Goal: Task Accomplishment & Management: Manage account settings

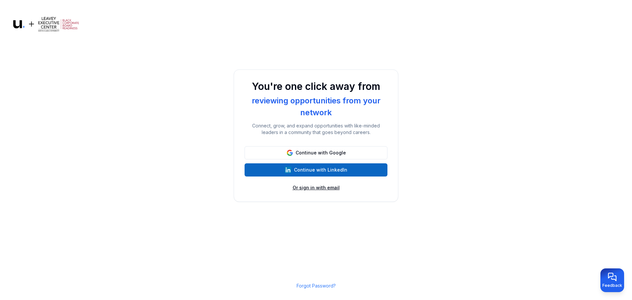
click at [306, 189] on button "Or sign in with email" at bounding box center [316, 187] width 47 height 7
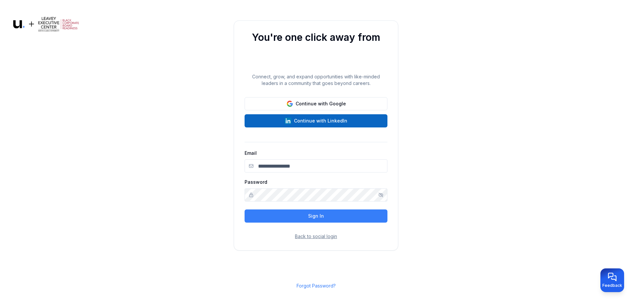
click at [273, 168] on input "Email" at bounding box center [316, 165] width 143 height 13
type input "**********"
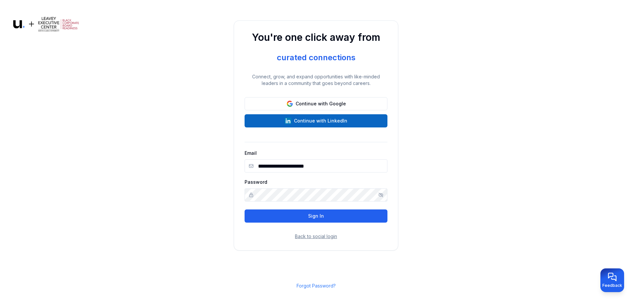
click at [282, 217] on button "Sign In" at bounding box center [316, 215] width 143 height 13
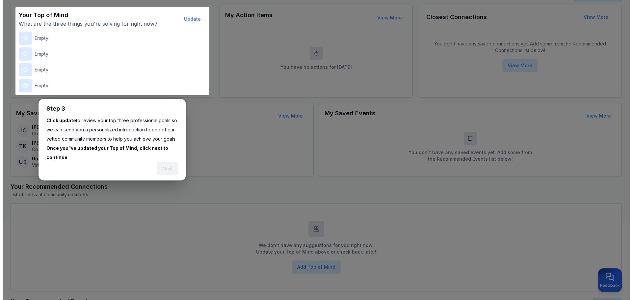
scroll to position [82, 0]
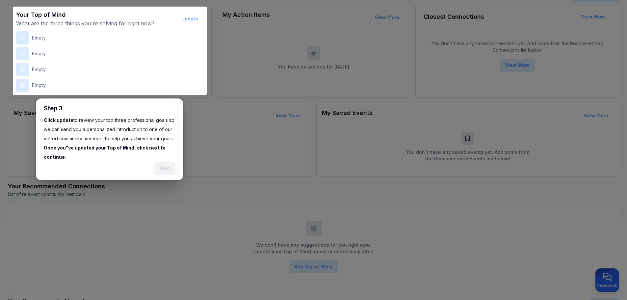
click at [213, 140] on div at bounding box center [313, 171] width 627 height 507
click at [40, 39] on p "Empty" at bounding box center [39, 38] width 14 height 7
click at [52, 38] on div "Empty" at bounding box center [109, 37] width 187 height 13
drag, startPoint x: 50, startPoint y: 37, endPoint x: 33, endPoint y: 40, distance: 16.9
click at [33, 40] on div "Empty" at bounding box center [109, 37] width 187 height 13
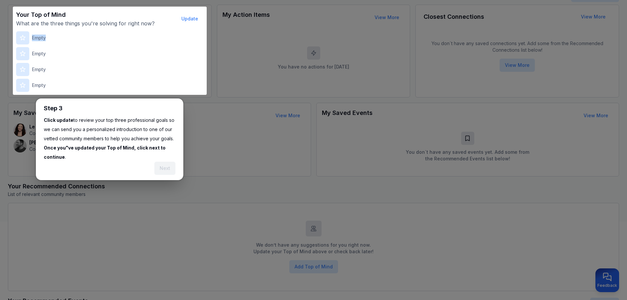
click at [52, 37] on div "Empty" at bounding box center [109, 37] width 187 height 13
click at [30, 40] on div "Empty" at bounding box center [109, 37] width 187 height 13
drag, startPoint x: 13, startPoint y: 43, endPoint x: 16, endPoint y: 40, distance: 4.7
click at [14, 42] on div at bounding box center [313, 171] width 627 height 507
click at [20, 39] on icon at bounding box center [22, 38] width 7 height 7
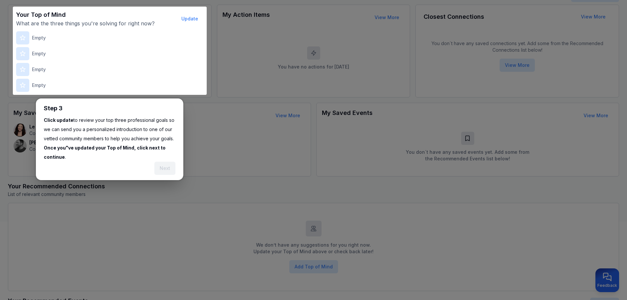
click at [20, 41] on div at bounding box center [22, 37] width 13 height 13
click at [194, 16] on button "Update" at bounding box center [189, 18] width 27 height 13
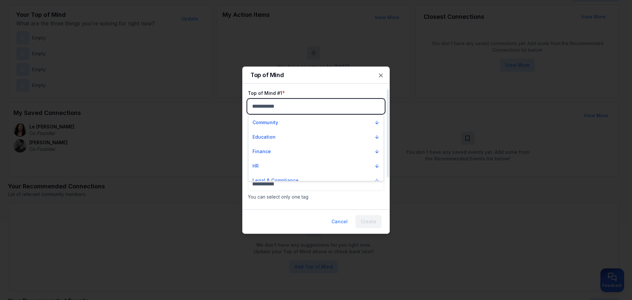
click at [277, 107] on body "My Dashboard Top of Mind Trusted Advisors Closest Connections Add Contact Your …" at bounding box center [313, 68] width 627 height 300
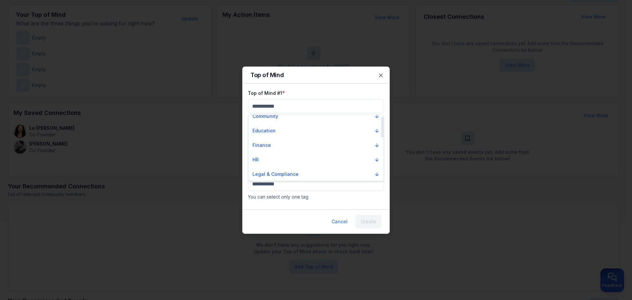
scroll to position [0, 0]
drag, startPoint x: 382, startPoint y: 133, endPoint x: 381, endPoint y: 128, distance: 4.9
click at [381, 128] on div at bounding box center [382, 125] width 2 height 21
click at [377, 152] on icon "Suggestions" at bounding box center [376, 151] width 5 height 5
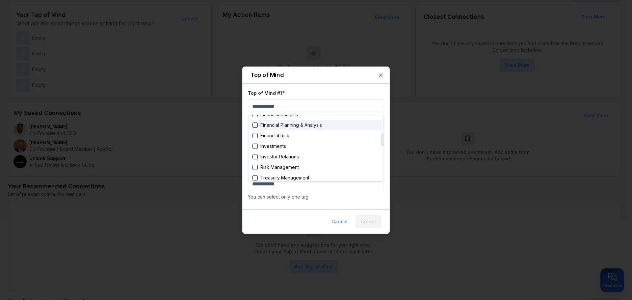
scroll to position [99, 0]
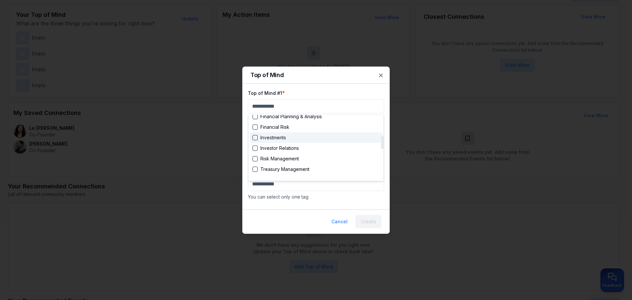
click at [255, 138] on div "Suggestions" at bounding box center [254, 137] width 5 height 5
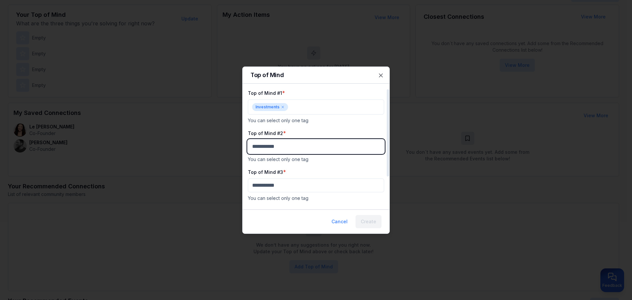
click at [290, 148] on body "My Dashboard Top of Mind Trusted Advisors Closest Connections Add Contact Your …" at bounding box center [313, 68] width 627 height 300
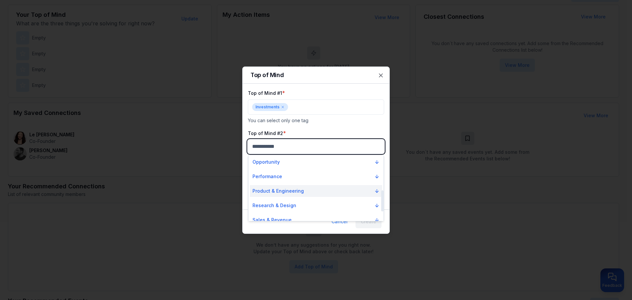
scroll to position [105, 0]
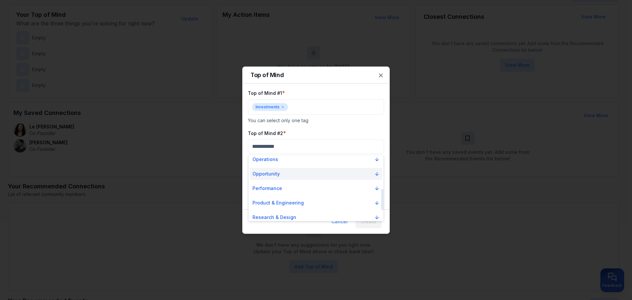
click at [272, 172] on p "Opportunity" at bounding box center [265, 174] width 27 height 7
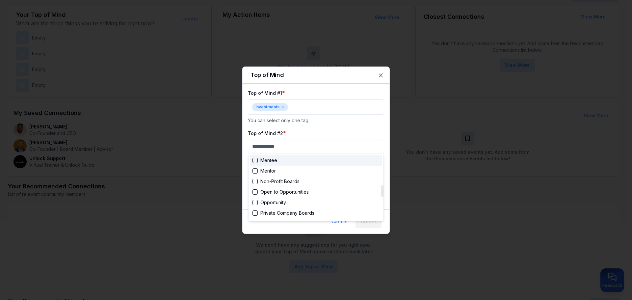
scroll to position [171, 0]
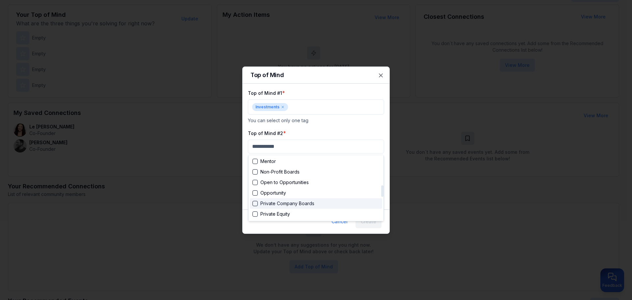
click at [253, 203] on div "Suggestions" at bounding box center [254, 203] width 5 height 5
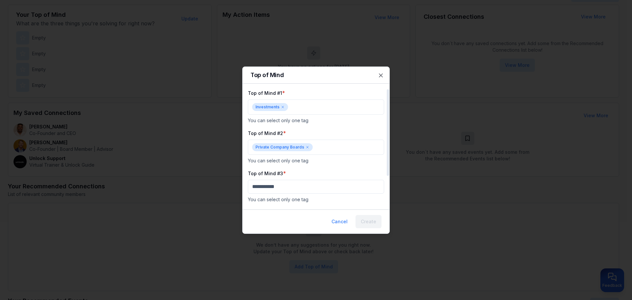
click at [281, 107] on icon at bounding box center [283, 107] width 4 height 4
click at [382, 76] on div at bounding box center [316, 150] width 632 height 300
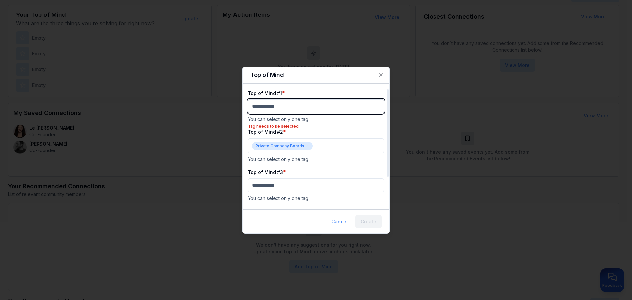
click at [299, 107] on body "My Dashboard Top of Mind Trusted Advisors Closest Connections Add Contact Your …" at bounding box center [313, 68] width 627 height 300
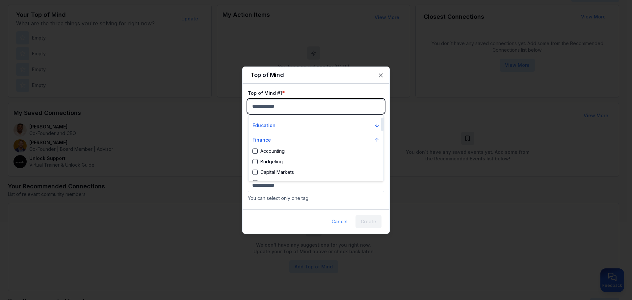
scroll to position [0, 0]
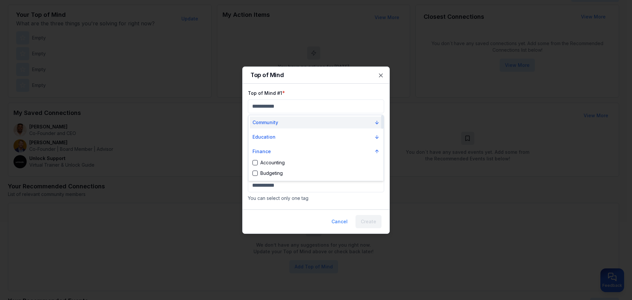
click at [270, 121] on p "Community" at bounding box center [265, 122] width 26 height 7
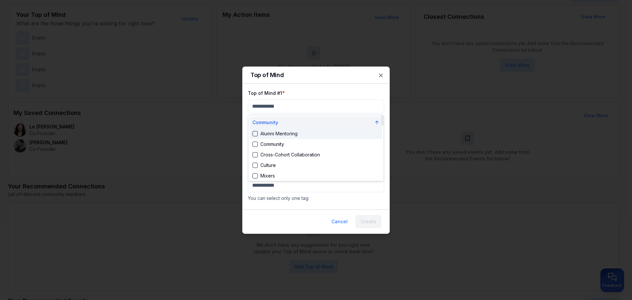
click at [377, 121] on icon "Suggestions" at bounding box center [376, 122] width 3 height 2
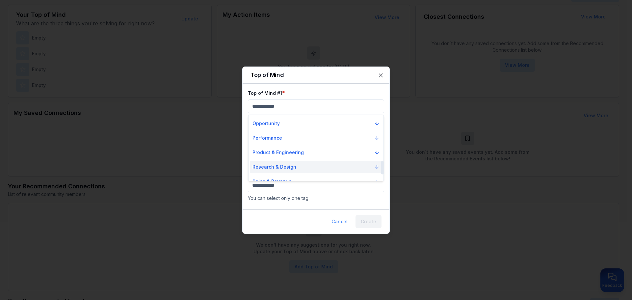
scroll to position [221, 0]
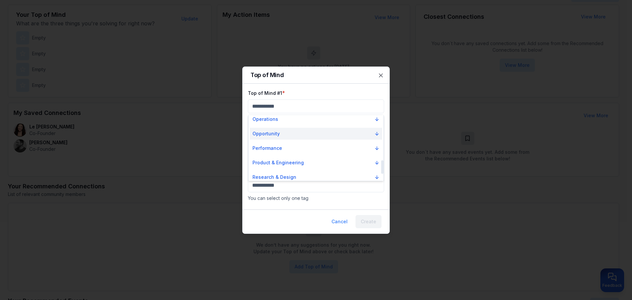
click at [378, 135] on icon "Suggestions" at bounding box center [376, 133] width 5 height 5
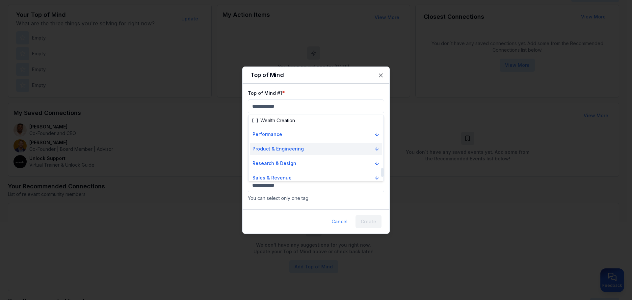
scroll to position [411, 0]
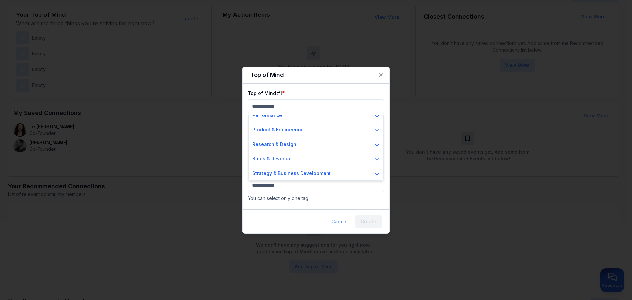
click at [379, 75] on div at bounding box center [316, 150] width 632 height 300
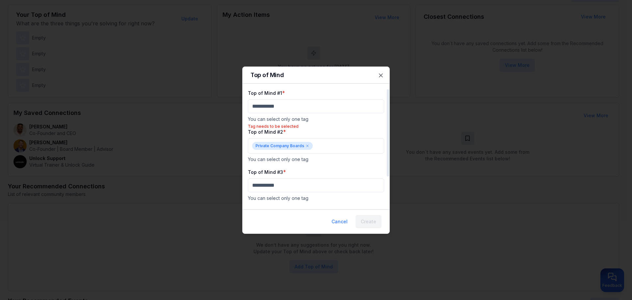
click at [306, 146] on icon at bounding box center [307, 146] width 2 height 2
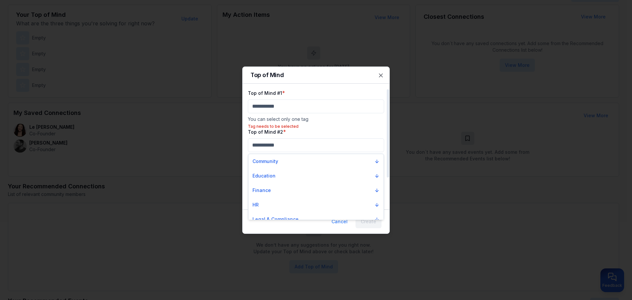
click at [322, 103] on div at bounding box center [316, 150] width 632 height 300
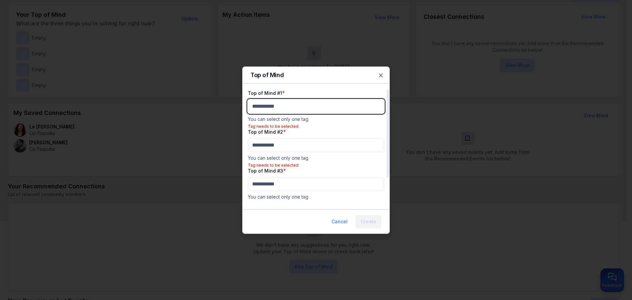
click at [284, 109] on body "My Dashboard Top of Mind Trusted Advisors Closest Connections Add Contact Your …" at bounding box center [313, 68] width 627 height 300
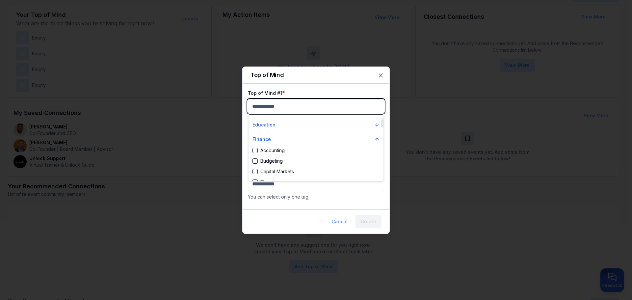
scroll to position [0, 0]
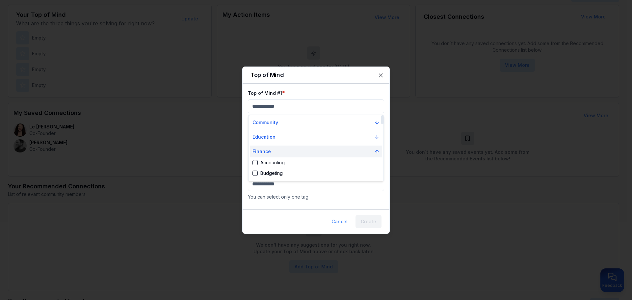
click at [376, 151] on icon "Suggestions" at bounding box center [376, 151] width 5 height 5
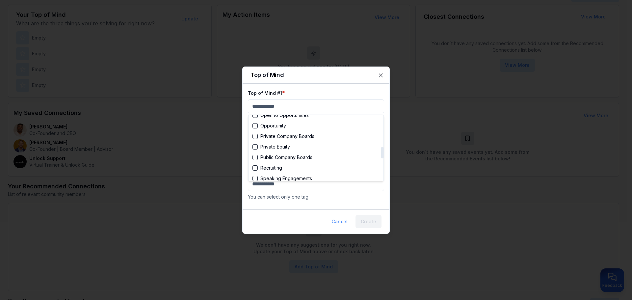
scroll to position [165, 0]
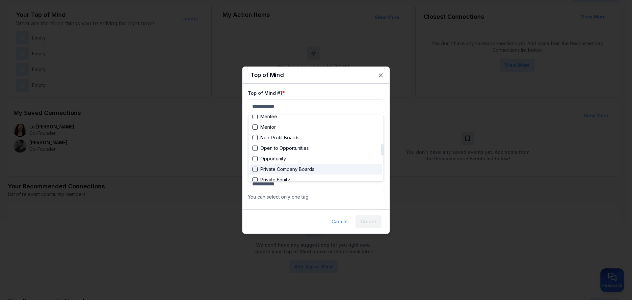
click at [257, 169] on div "Suggestions" at bounding box center [254, 169] width 5 height 5
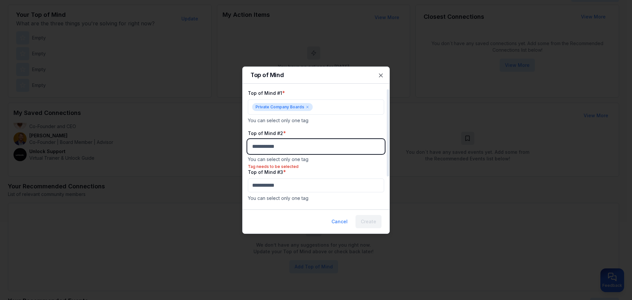
click at [337, 147] on body "My Dashboard Top of Mind Trusted Advisors Closest Connections Add Contact Your …" at bounding box center [313, 68] width 627 height 300
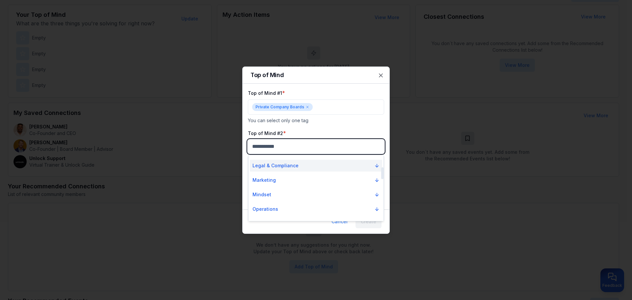
scroll to position [99, 0]
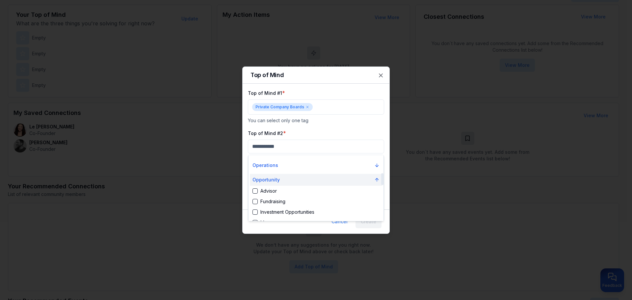
click at [375, 179] on icon "Suggestions" at bounding box center [376, 179] width 5 height 5
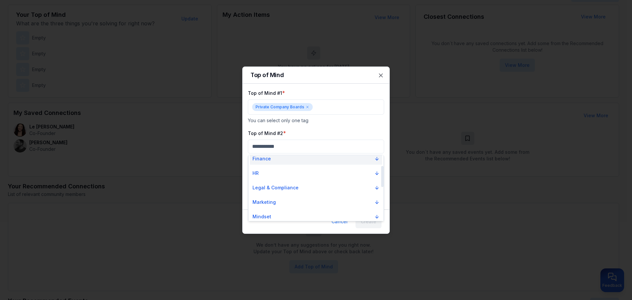
click at [373, 160] on button "Finance" at bounding box center [316, 159] width 132 height 12
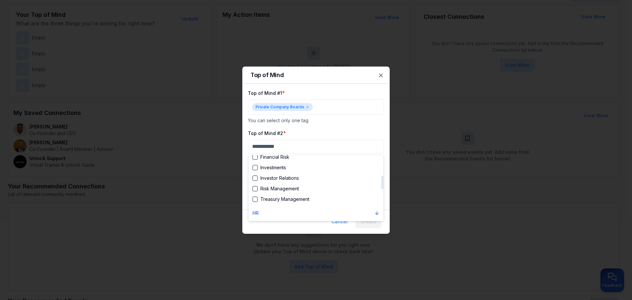
scroll to position [99, 0]
click at [257, 179] on div "Suggestions" at bounding box center [254, 177] width 5 height 5
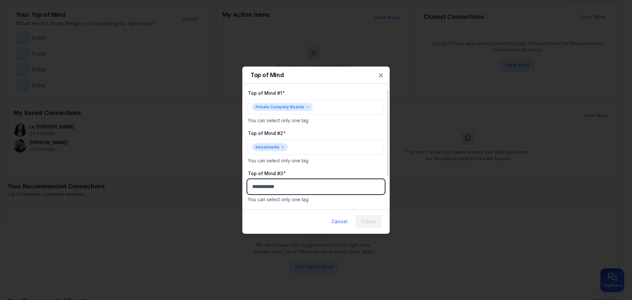
click at [307, 185] on body "My Dashboard Top of Mind Trusted Advisors Closest Connections Add Contact Your …" at bounding box center [313, 68] width 627 height 300
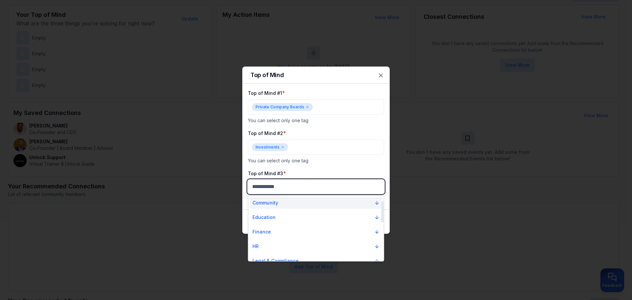
scroll to position [33, 0]
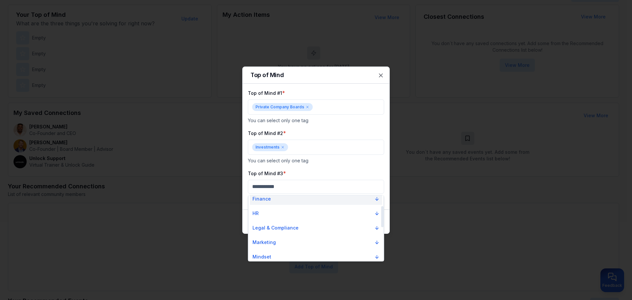
click at [378, 199] on icon "Suggestions" at bounding box center [376, 198] width 5 height 5
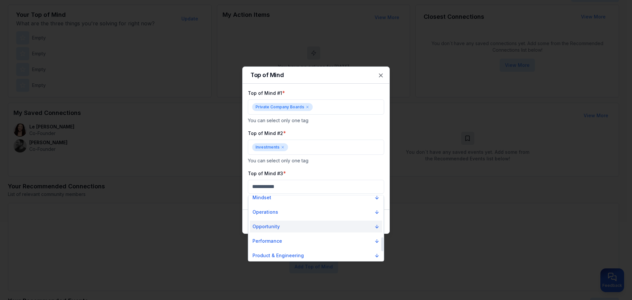
click at [375, 226] on icon "Suggestions" at bounding box center [376, 226] width 5 height 5
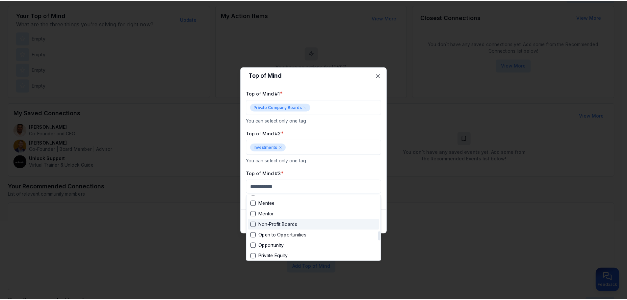
scroll to position [230, 0]
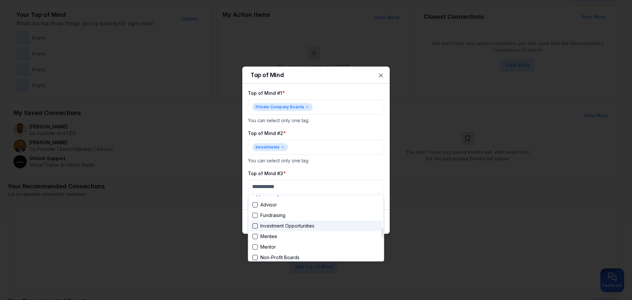
click at [256, 226] on div "Suggestions" at bounding box center [254, 225] width 5 height 5
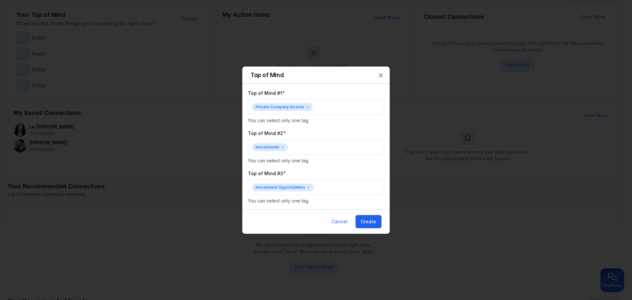
click at [367, 221] on button "Create" at bounding box center [369, 221] width 26 height 13
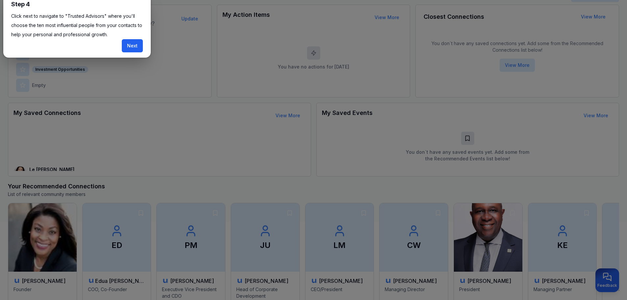
click at [133, 45] on button "Next" at bounding box center [132, 45] width 21 height 13
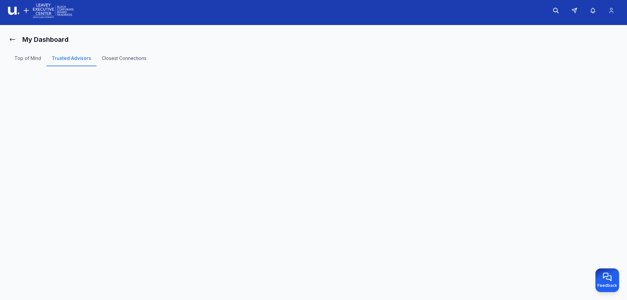
scroll to position [42, 0]
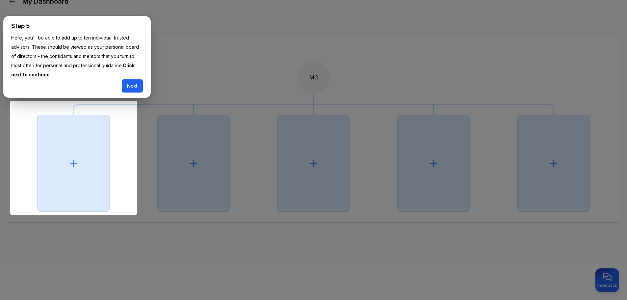
click at [131, 87] on button "Next" at bounding box center [132, 85] width 21 height 13
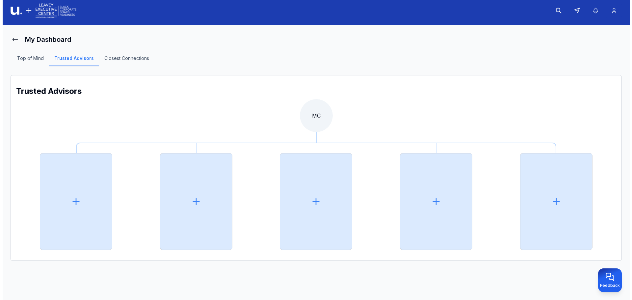
scroll to position [4, 0]
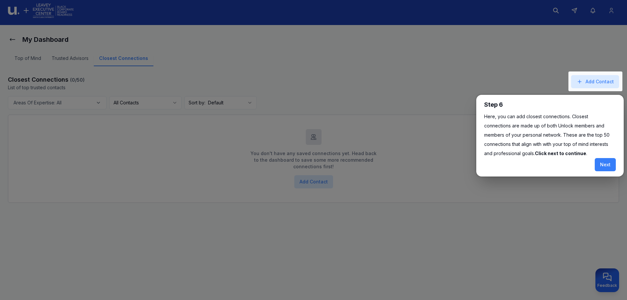
click at [45, 104] on div at bounding box center [313, 147] width 627 height 303
click at [609, 165] on button "Next" at bounding box center [605, 164] width 21 height 13
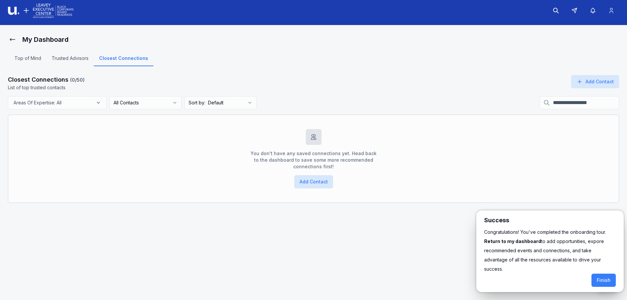
click at [67, 57] on div at bounding box center [313, 147] width 627 height 303
click at [10, 41] on div at bounding box center [313, 147] width 627 height 303
click at [12, 41] on div at bounding box center [313, 147] width 627 height 303
click at [602, 274] on button "Finish" at bounding box center [604, 280] width 24 height 13
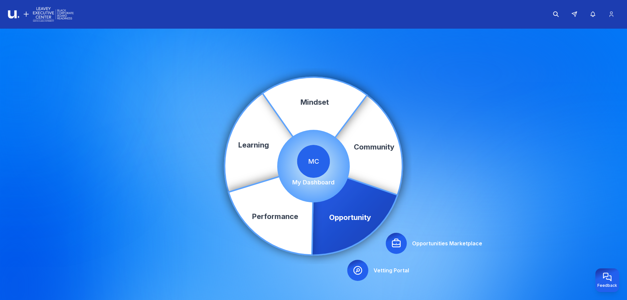
click at [358, 213] on icon at bounding box center [355, 210] width 86 height 89
click at [400, 242] on icon at bounding box center [396, 243] width 11 height 11
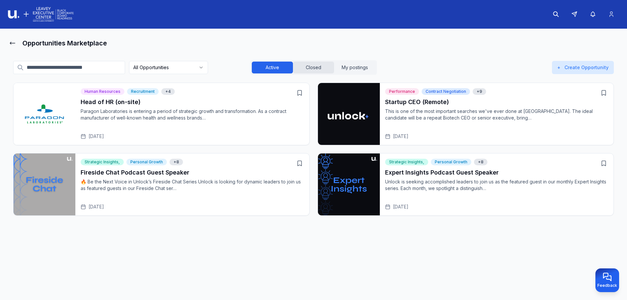
click at [323, 71] on button "Closed" at bounding box center [313, 68] width 41 height 12
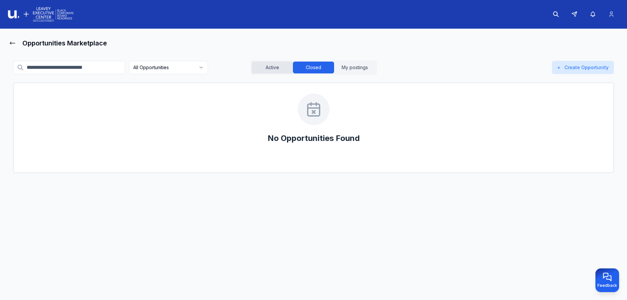
click at [278, 66] on button "Active" at bounding box center [272, 68] width 41 height 12
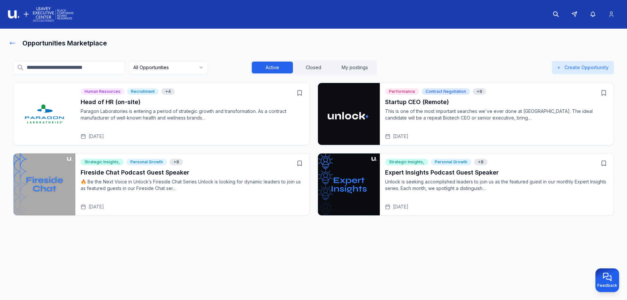
click at [13, 44] on icon at bounding box center [12, 43] width 7 height 7
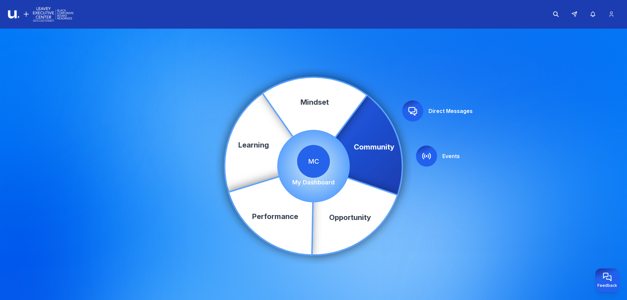
click at [417, 110] on icon at bounding box center [413, 112] width 8 height 8
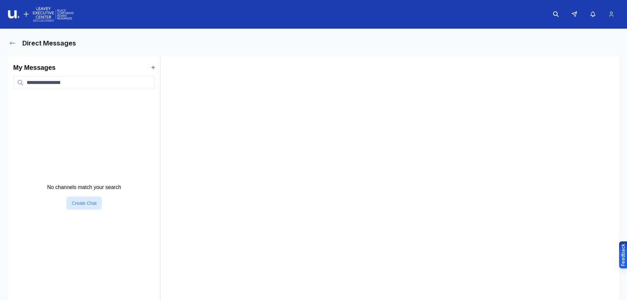
click at [12, 44] on icon at bounding box center [12, 43] width 7 height 7
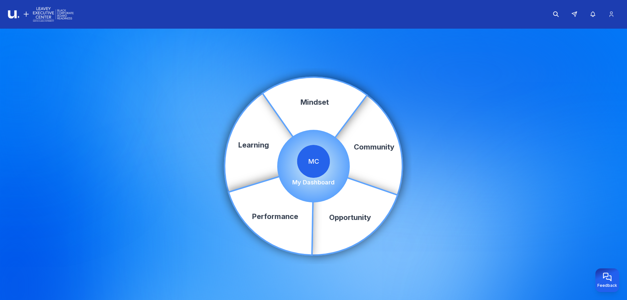
click at [15, 19] on img at bounding box center [41, 14] width 66 height 17
click at [42, 17] on img at bounding box center [41, 14] width 66 height 17
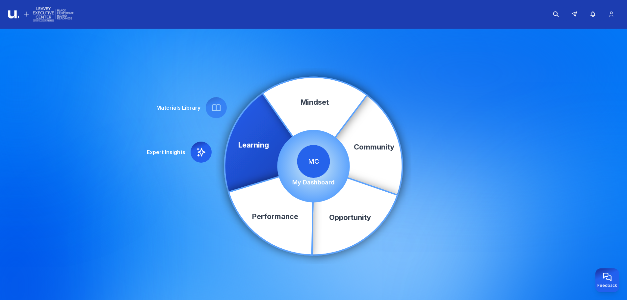
click at [308, 159] on span "MC" at bounding box center [313, 161] width 33 height 33
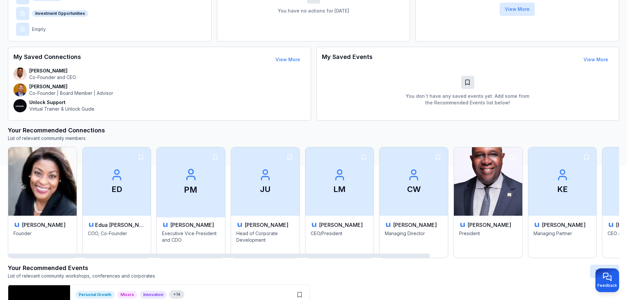
scroll to position [165, 0]
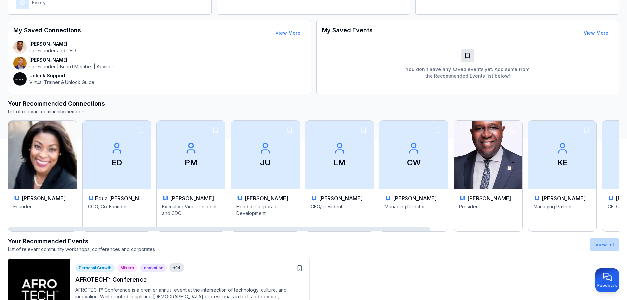
click at [600, 247] on button "View all" at bounding box center [604, 244] width 29 height 13
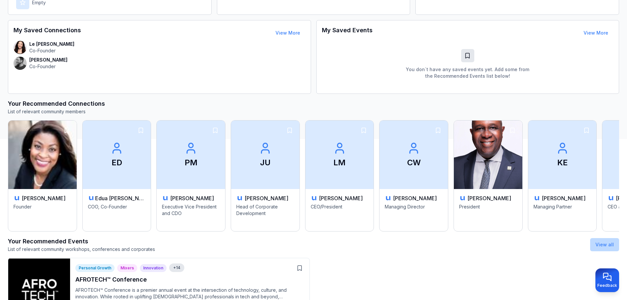
click at [602, 246] on link "View all" at bounding box center [604, 245] width 18 height 6
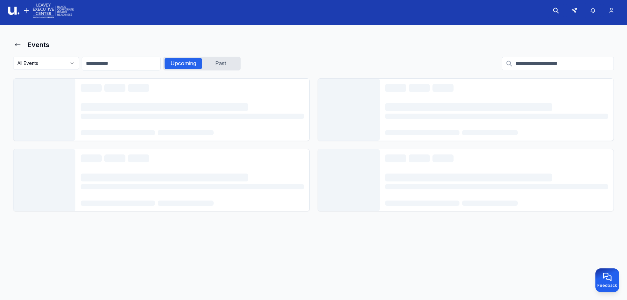
scroll to position [4, 0]
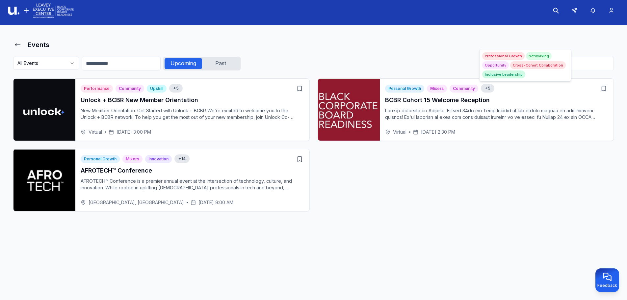
click at [488, 89] on div "+ 5" at bounding box center [487, 88] width 13 height 9
click at [487, 89] on div "+ 5" at bounding box center [487, 88] width 13 height 9
click at [488, 120] on p at bounding box center [497, 113] width 224 height 13
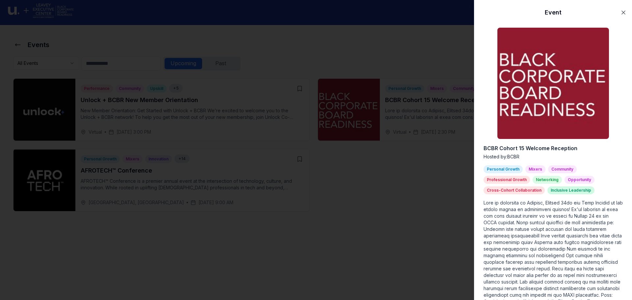
click at [351, 211] on div at bounding box center [316, 150] width 632 height 300
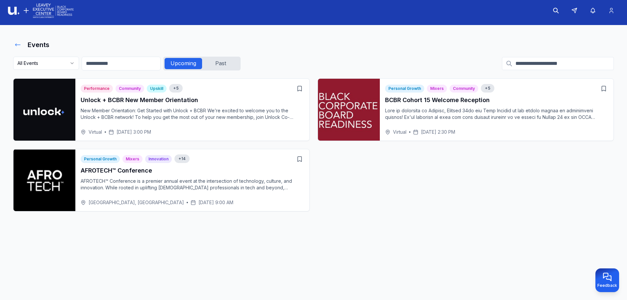
click at [17, 44] on icon at bounding box center [17, 44] width 7 height 7
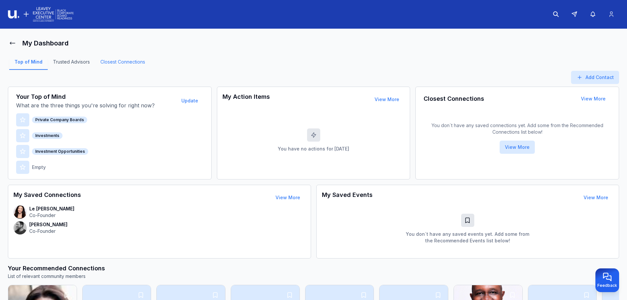
click at [113, 61] on link "Closest Connections" at bounding box center [122, 64] width 55 height 11
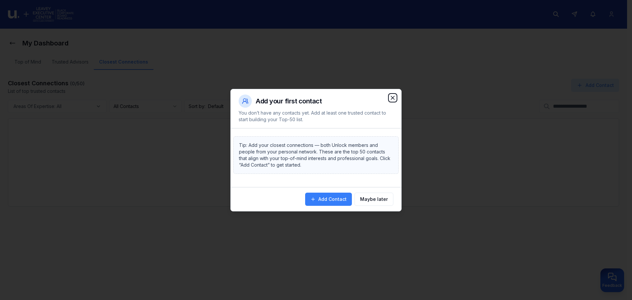
click at [393, 99] on icon "button" at bounding box center [392, 97] width 7 height 7
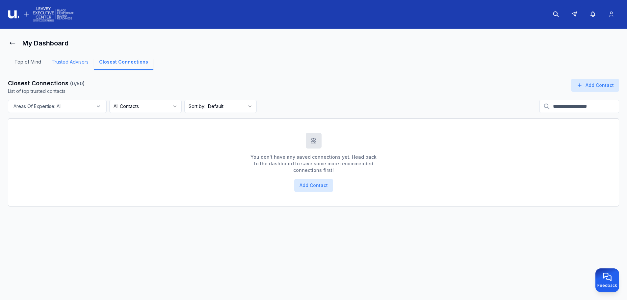
click at [74, 61] on link "Trusted Advisors" at bounding box center [69, 64] width 47 height 11
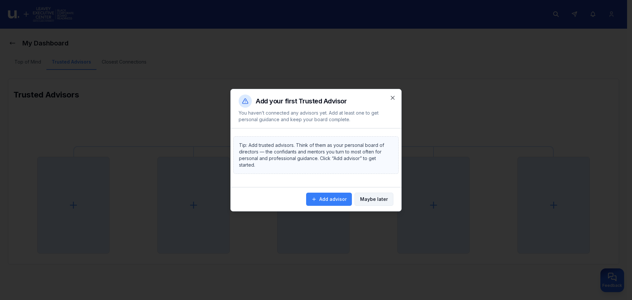
click at [373, 198] on button "Maybe later" at bounding box center [374, 199] width 39 height 13
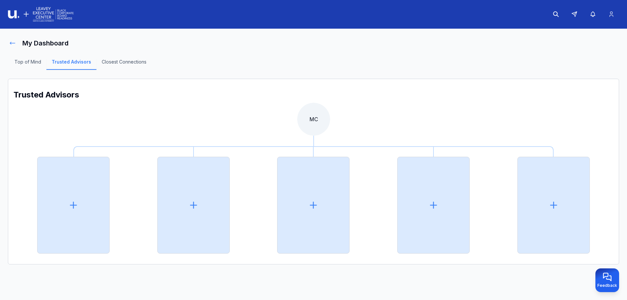
click at [12, 42] on icon at bounding box center [12, 43] width 7 height 7
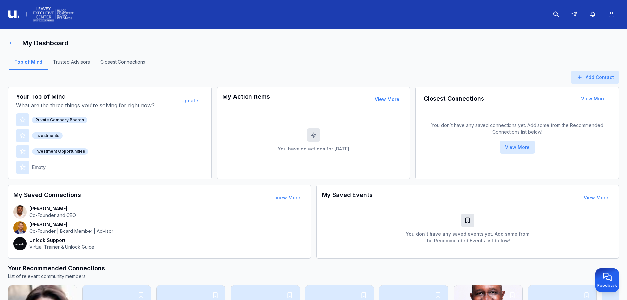
click at [14, 43] on icon at bounding box center [12, 43] width 7 height 7
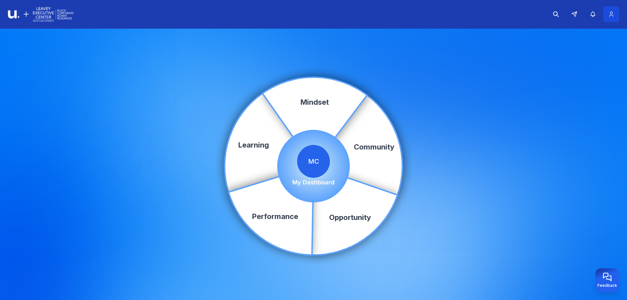
click at [610, 14] on icon at bounding box center [611, 14] width 7 height 7
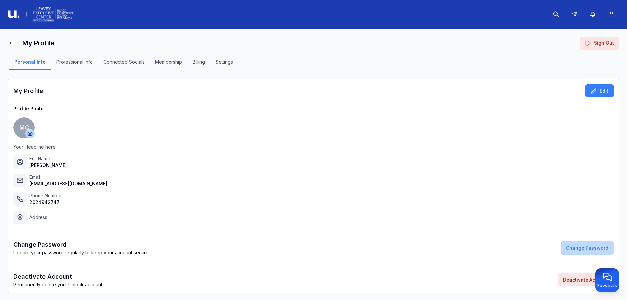
click at [580, 249] on button "Change Password" at bounding box center [587, 247] width 53 height 13
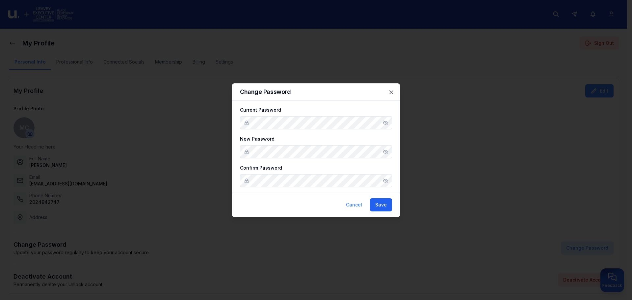
click at [382, 205] on button "Save" at bounding box center [381, 204] width 22 height 13
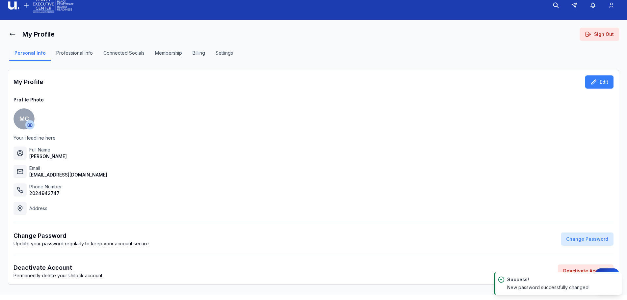
scroll to position [13, 0]
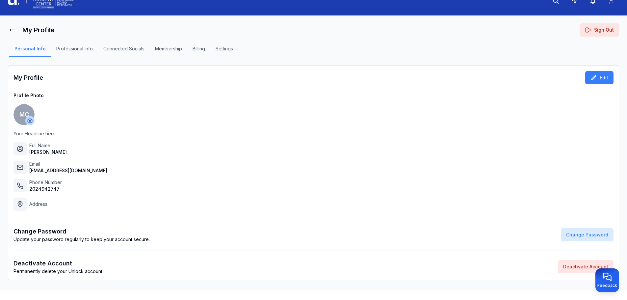
click at [80, 50] on button "Professional Info" at bounding box center [74, 50] width 47 height 11
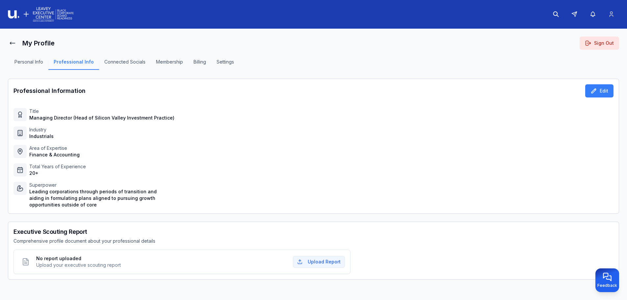
click at [167, 62] on button "Membership" at bounding box center [170, 64] width 38 height 11
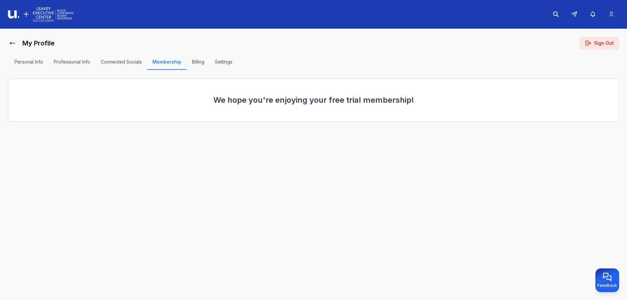
click at [201, 64] on button "Billing" at bounding box center [198, 64] width 23 height 11
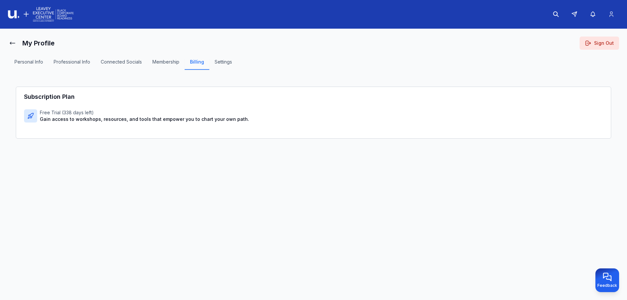
click at [227, 60] on button "Settings" at bounding box center [223, 64] width 28 height 11
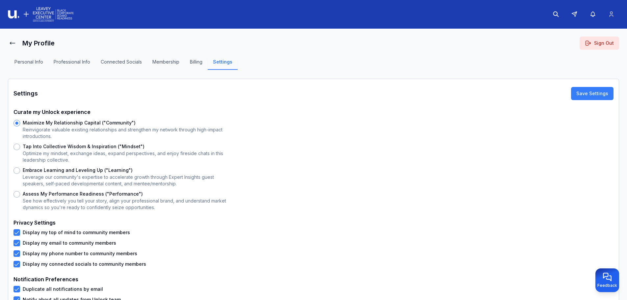
click at [134, 62] on button "Connected Socials" at bounding box center [121, 64] width 52 height 11
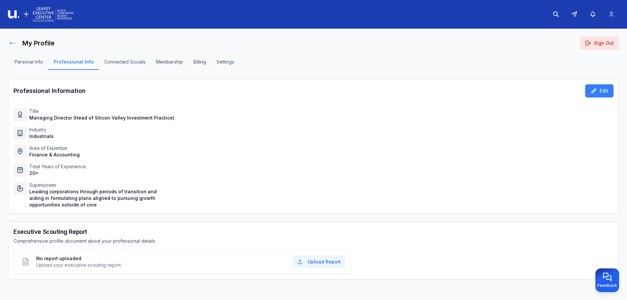
click at [10, 42] on icon at bounding box center [12, 43] width 7 height 7
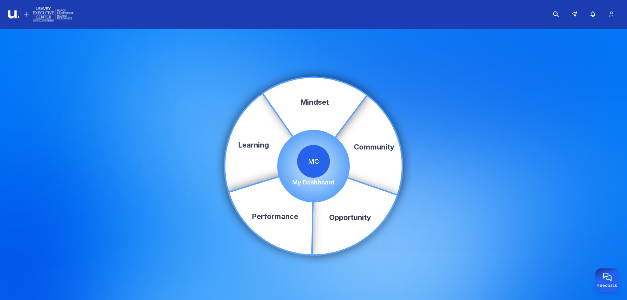
click at [16, 15] on img at bounding box center [41, 14] width 66 height 17
